Goal: Task Accomplishment & Management: Use online tool/utility

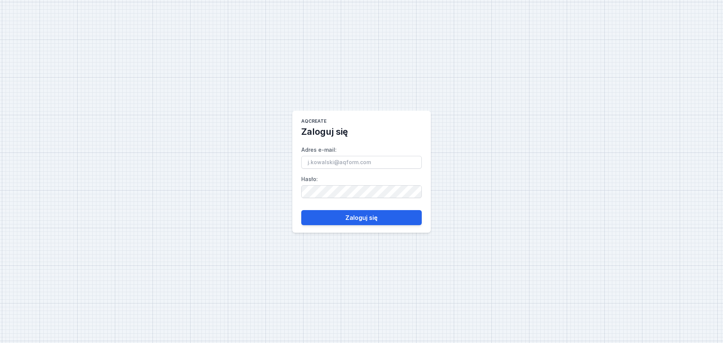
click at [639, 154] on div "AQcreate Zaloguj się Adres e-mail : Hasło : Zaloguj się" at bounding box center [361, 171] width 723 height 343
click at [355, 161] on input "Adres e-mail :" at bounding box center [361, 162] width 120 height 13
click at [361, 217] on button "Zaloguj się" at bounding box center [361, 217] width 120 height 15
drag, startPoint x: 378, startPoint y: 160, endPoint x: 200, endPoint y: 150, distance: 178.4
click at [201, 150] on div "AQcreate Zaloguj się Adres e-mail : showroom Hasło : Zaloguj się" at bounding box center [361, 171] width 723 height 343
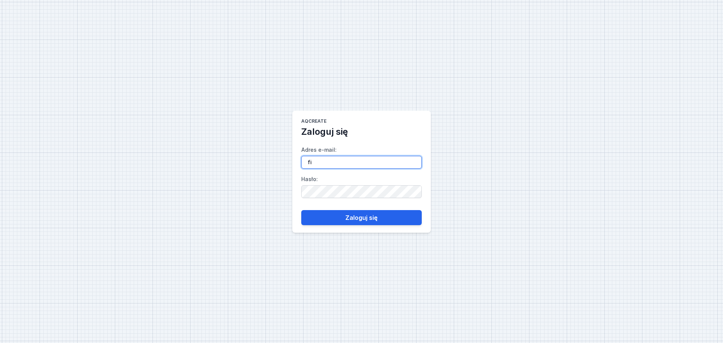
type input "f"
click at [366, 161] on input "prze" at bounding box center [361, 162] width 120 height 13
click at [433, 205] on div "AQcreate Zaloguj się Adres e-mail : [PERSON_NAME] : Zaloguj się" at bounding box center [361, 171] width 723 height 343
click at [381, 162] on input "przemysław" at bounding box center [361, 162] width 120 height 13
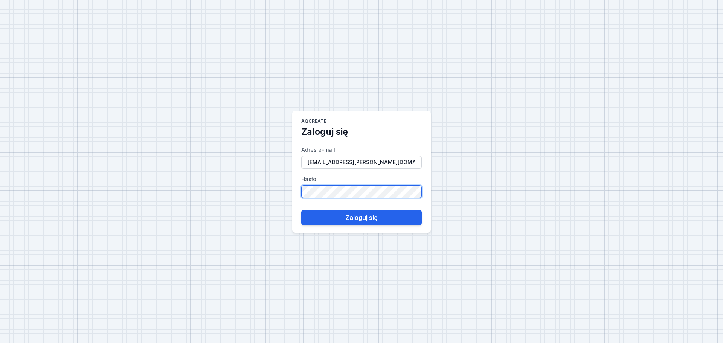
click at [201, 177] on div "AQcreate Zaloguj się Adres e-mail : [EMAIL_ADDRESS][PERSON_NAME][DOMAIN_NAME] H…" at bounding box center [361, 171] width 723 height 343
click at [301, 210] on button "Zaloguj się" at bounding box center [361, 217] width 120 height 15
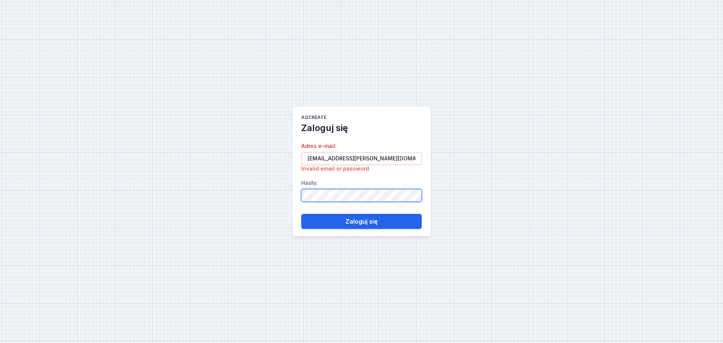
click at [245, 192] on div "AQcreate Zaloguj się Adres e-mail : [EMAIL_ADDRESS][PERSON_NAME][DOMAIN_NAME] I…" at bounding box center [361, 171] width 723 height 343
click at [301, 214] on button "Zaloguj się" at bounding box center [361, 221] width 120 height 15
click at [360, 178] on label "Hasło :" at bounding box center [361, 189] width 120 height 25
click at [395, 133] on main "AQcreate Zaloguj się Adres e-mail : [EMAIL_ADDRESS][PERSON_NAME][DOMAIN_NAME] I…" at bounding box center [361, 172] width 139 height 130
click at [209, 188] on div "AQcreate Zaloguj się Adres e-mail : [EMAIL_ADDRESS][PERSON_NAME][DOMAIN_NAME] I…" at bounding box center [361, 171] width 723 height 343
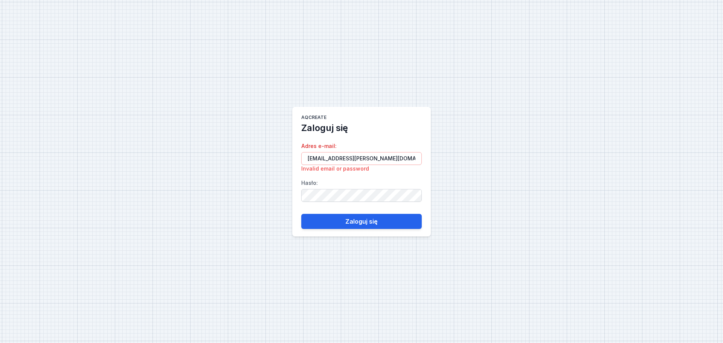
drag, startPoint x: 284, startPoint y: 196, endPoint x: 288, endPoint y: 196, distance: 4.5
click at [284, 196] on div "AQcreate Zaloguj się Adres e-mail : [EMAIL_ADDRESS][PERSON_NAME][DOMAIN_NAME] I…" at bounding box center [361, 171] width 723 height 343
click at [334, 219] on button "Zaloguj się" at bounding box center [361, 221] width 120 height 15
click at [246, 188] on div "AQcreate Zaloguj się Adres e-mail : [EMAIL_ADDRESS][PERSON_NAME][DOMAIN_NAME] I…" at bounding box center [361, 171] width 723 height 343
click at [326, 224] on button "Zaloguj się" at bounding box center [361, 221] width 120 height 15
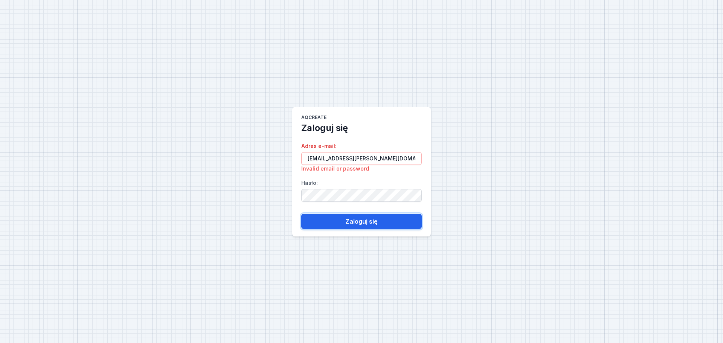
click at [331, 222] on button "Zaloguj się" at bounding box center [361, 221] width 120 height 15
click at [399, 158] on input "[EMAIL_ADDRESS][PERSON_NAME][DOMAIN_NAME]" at bounding box center [361, 158] width 120 height 13
click at [509, 216] on div "AQcreate Zaloguj się Adres e-mail : [EMAIL_ADDRESS][PERSON_NAME][DOMAIN_NAME] I…" at bounding box center [361, 171] width 723 height 343
click at [364, 221] on button "Zaloguj się" at bounding box center [361, 221] width 120 height 15
click at [395, 160] on input "[EMAIL_ADDRESS][PERSON_NAME][DOMAIN_NAME]" at bounding box center [361, 158] width 120 height 13
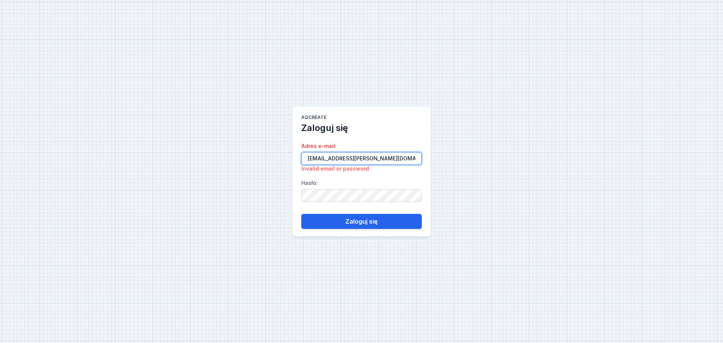
drag, startPoint x: 395, startPoint y: 160, endPoint x: 254, endPoint y: 161, distance: 140.8
click at [255, 161] on div "AQcreate Zaloguj się Adres e-mail : [EMAIL_ADDRESS][PERSON_NAME][DOMAIN_NAME] I…" at bounding box center [361, 171] width 723 height 343
type input "\"
type input "[EMAIL_ADDRESS][PERSON_NAME][DOMAIN_NAME]"
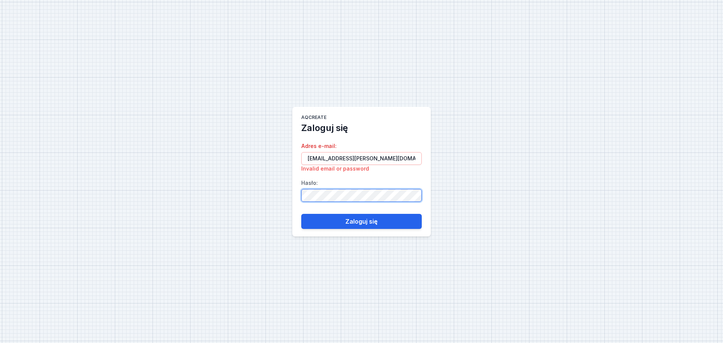
click at [268, 191] on div "AQcreate Zaloguj się Adres e-mail : [EMAIL_ADDRESS][PERSON_NAME][DOMAIN_NAME] I…" at bounding box center [361, 171] width 723 height 343
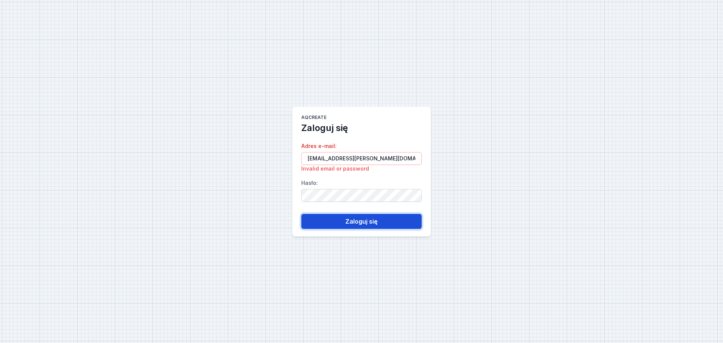
click at [310, 220] on button "Zaloguj się" at bounding box center [361, 221] width 120 height 15
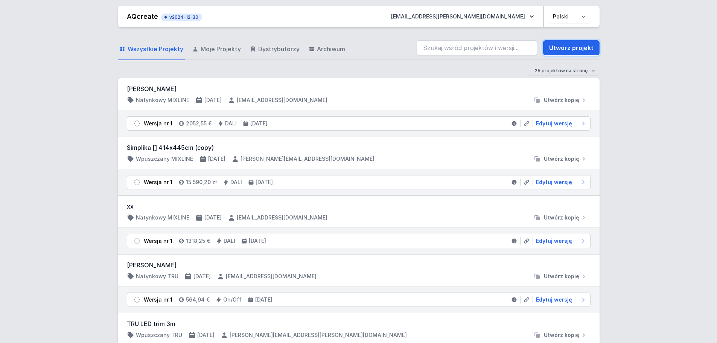
click at [568, 50] on link "Utwórz projekt" at bounding box center [571, 47] width 56 height 15
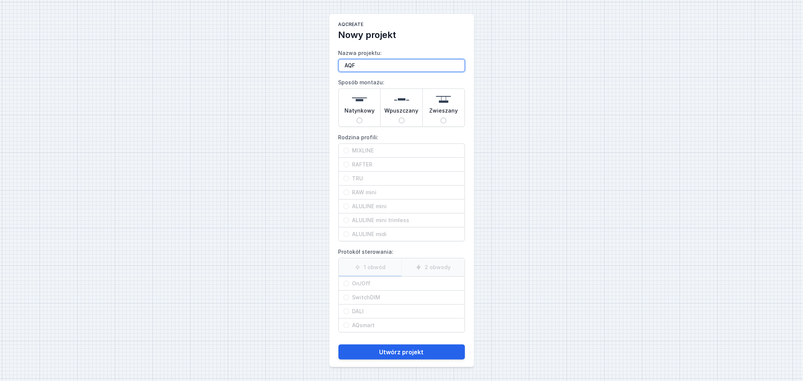
type input "AQF"
click at [362, 118] on input "Natynkowy" at bounding box center [360, 120] width 6 height 6
radio input "true"
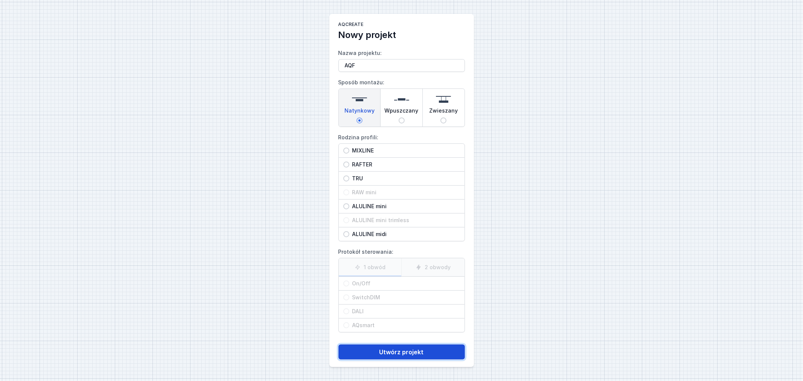
click at [404, 343] on button "Utwórz projekt" at bounding box center [401, 351] width 127 height 15
click at [355, 153] on span "MIXLINE" at bounding box center [404, 151] width 111 height 8
click at [349, 153] on input "MIXLINE" at bounding box center [346, 151] width 6 height 6
radio input "true"
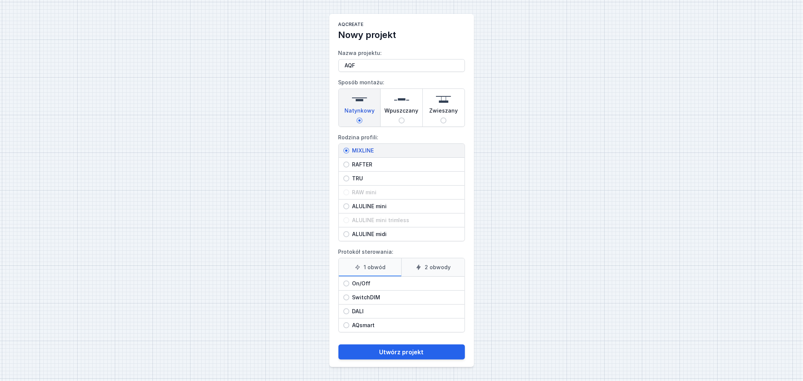
click at [357, 285] on span "On/Off" at bounding box center [404, 284] width 111 height 8
click at [349, 285] on input "On/Off" at bounding box center [346, 283] width 6 height 6
radio input "true"
click at [405, 343] on button "Utwórz projekt" at bounding box center [401, 351] width 127 height 15
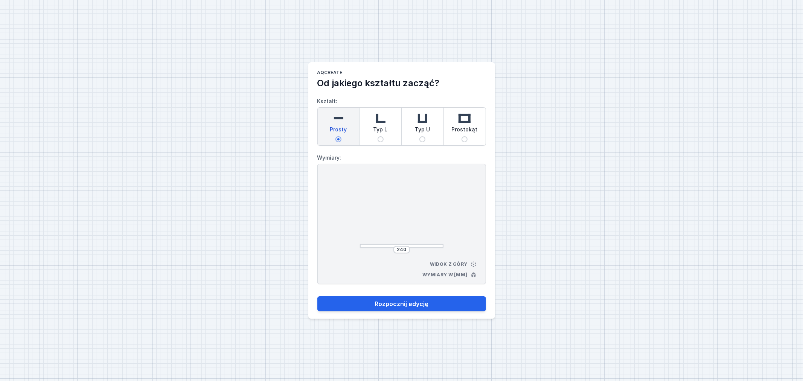
click at [714, 159] on div "AQcreate Od jakiego kształtu zacząć? Kształt: Prosty Typ L Typ U Prostokąt Wymi…" at bounding box center [401, 190] width 803 height 381
